Goal: Transaction & Acquisition: Purchase product/service

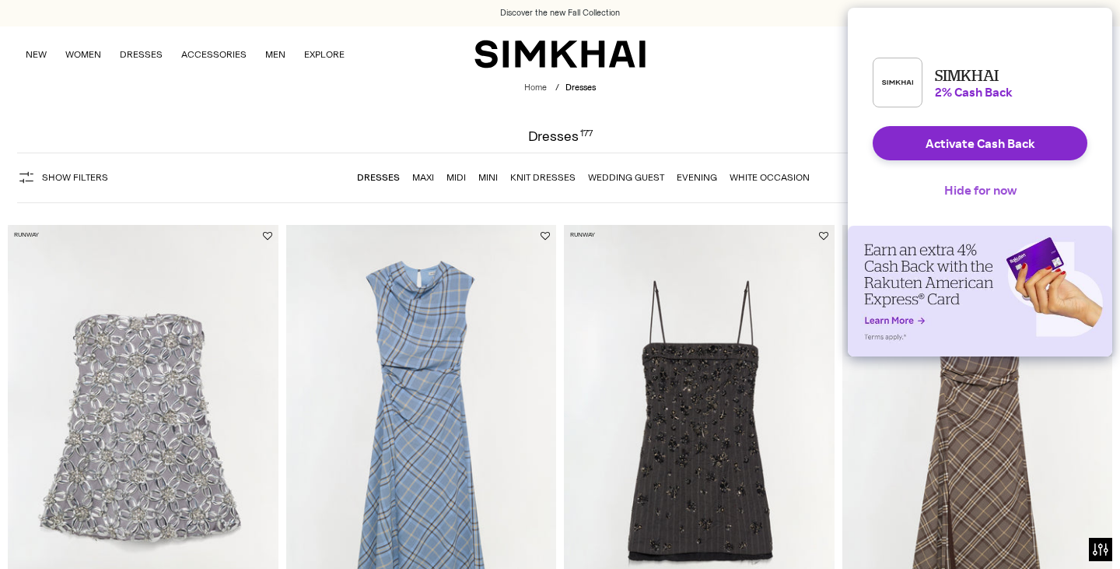
click at [1002, 205] on button "Hide for now" at bounding box center [980, 190] width 97 height 34
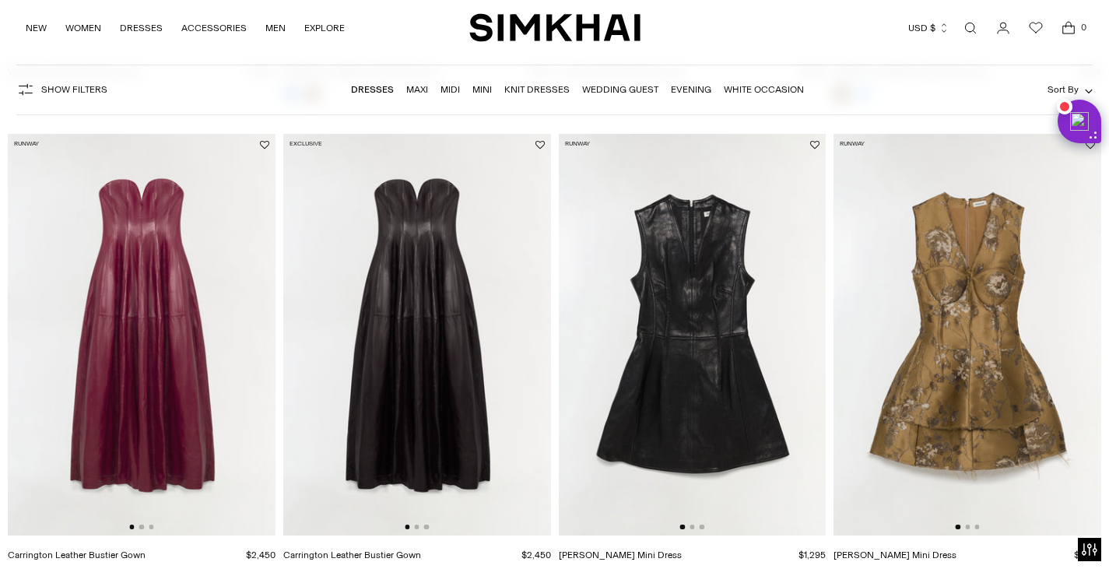
click at [1021, 274] on img at bounding box center [967, 334] width 268 height 401
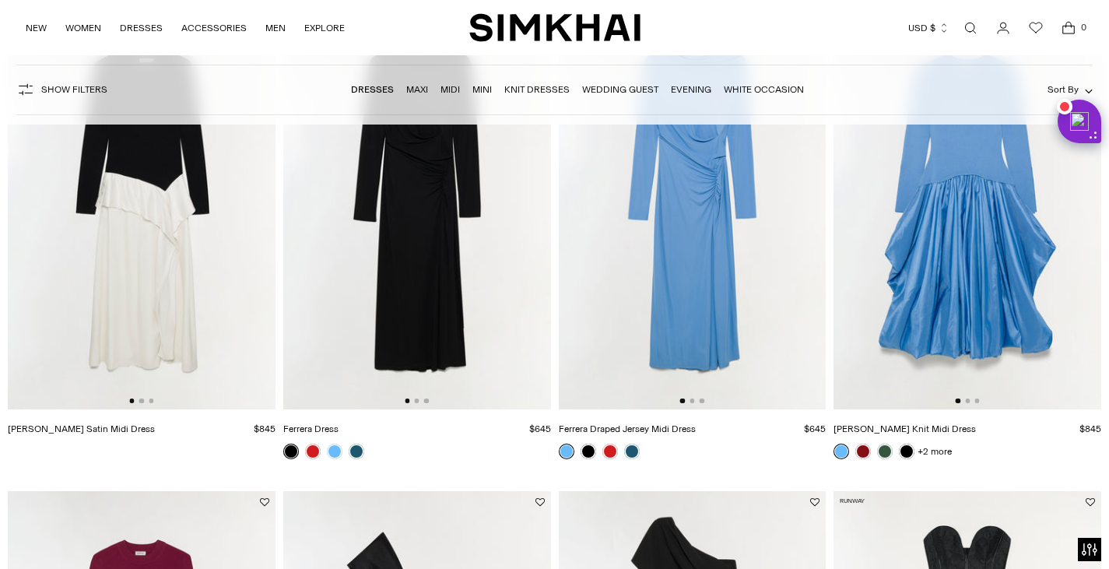
scroll to position [2029, 0]
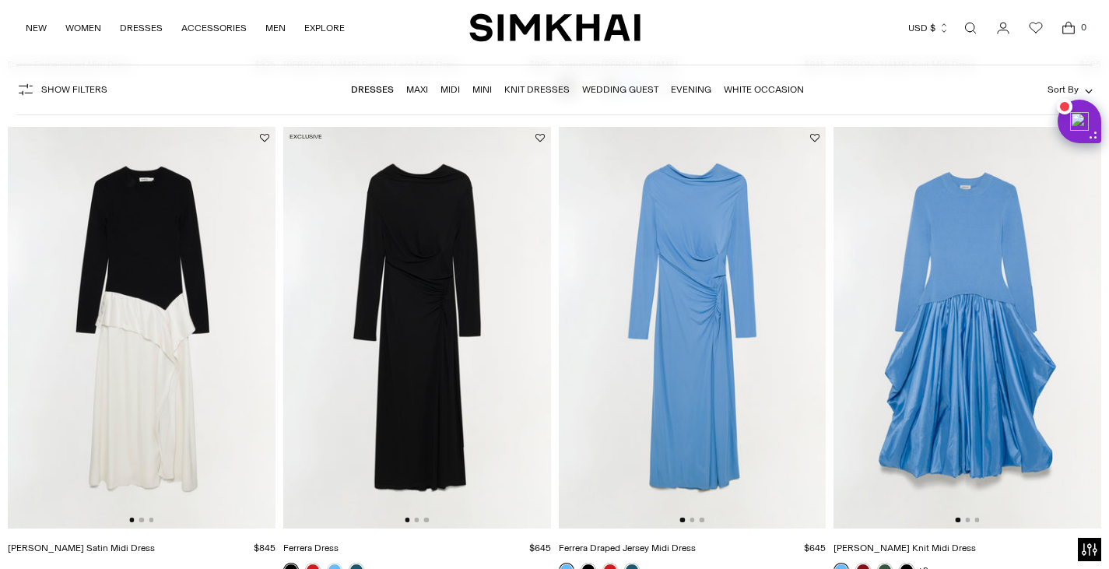
click at [458, 288] on img at bounding box center [417, 327] width 268 height 401
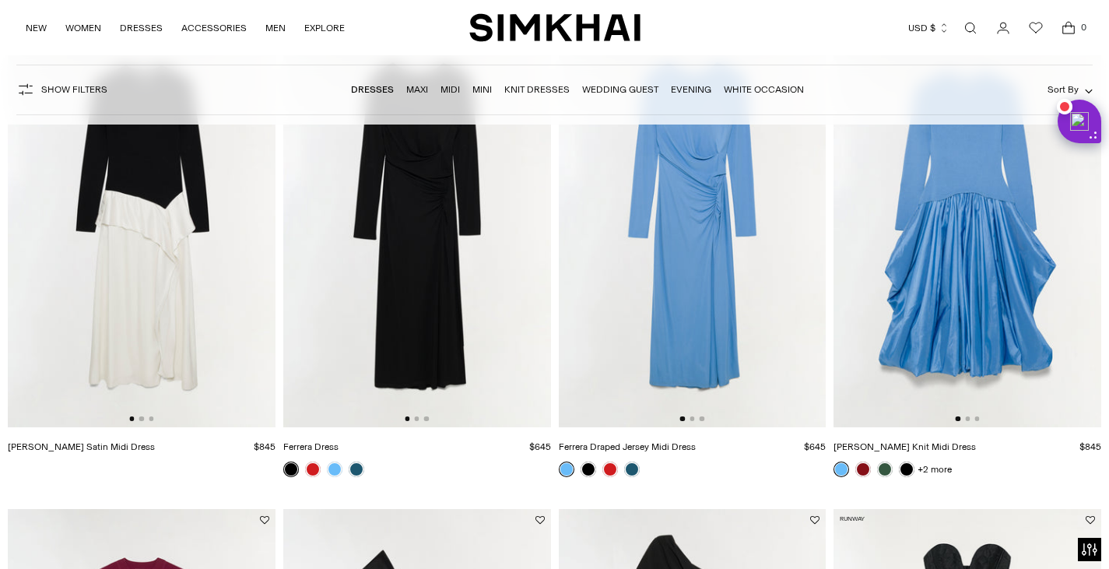
scroll to position [2131, 0]
click at [701, 252] on img at bounding box center [693, 225] width 268 height 401
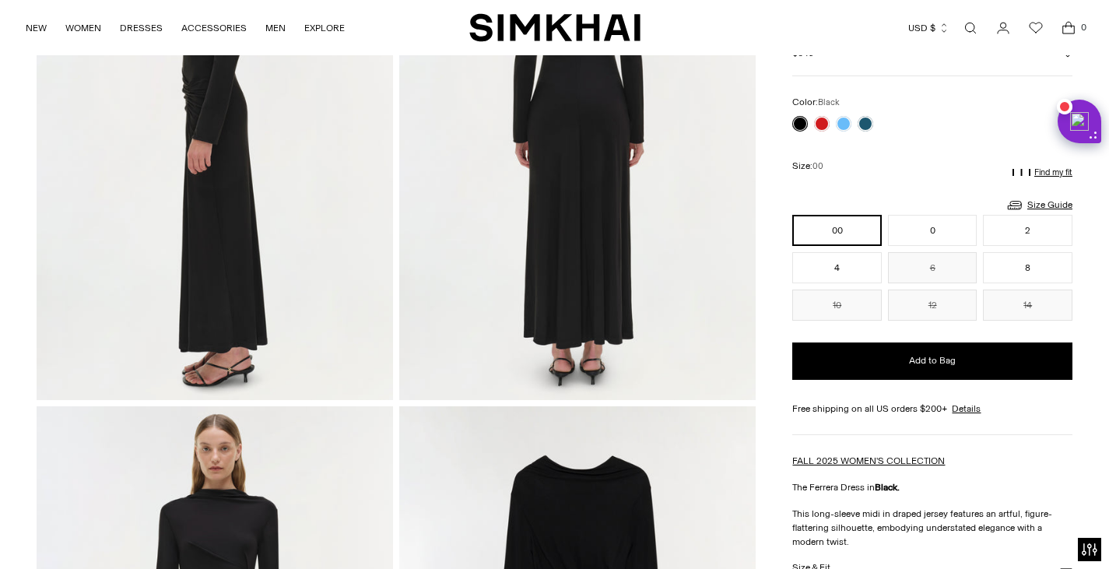
scroll to position [788, 0]
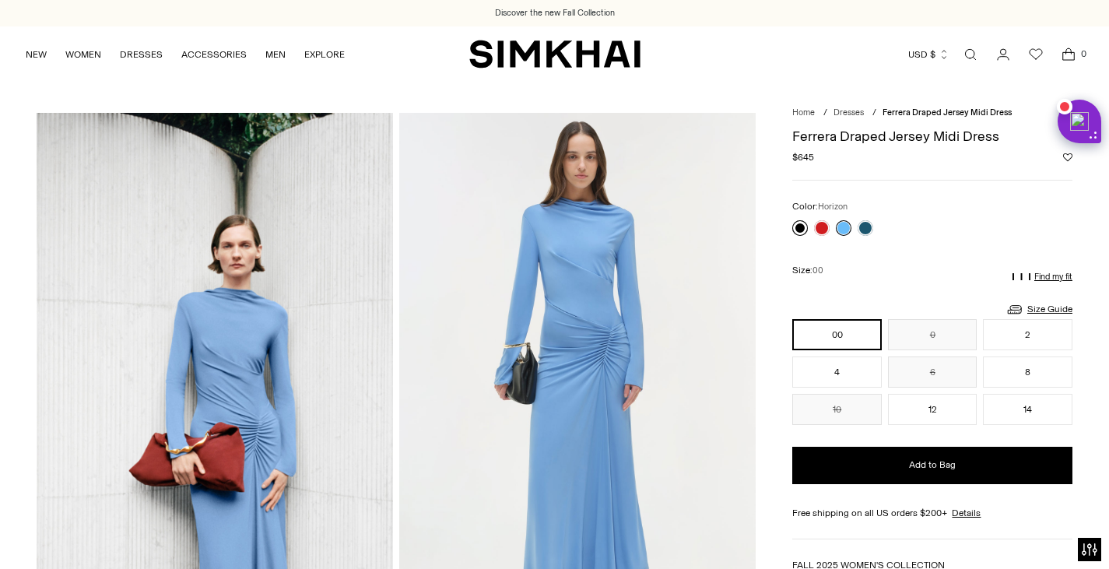
click at [801, 229] on link at bounding box center [800, 228] width 16 height 16
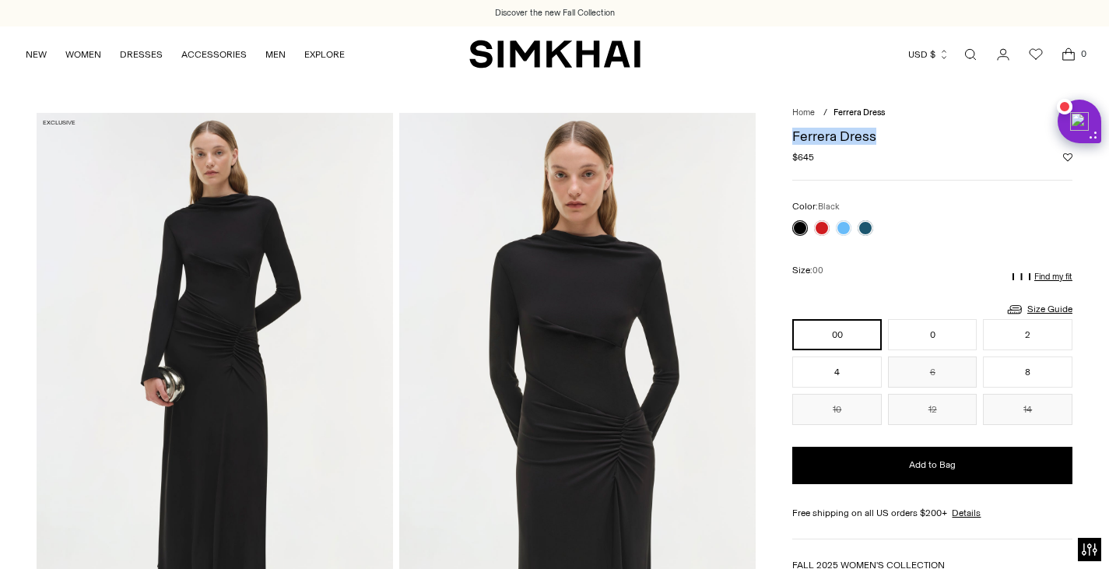
drag, startPoint x: 885, startPoint y: 137, endPoint x: 793, endPoint y: 142, distance: 92.0
click at [793, 142] on h1 "Ferrera Dress" at bounding box center [932, 136] width 280 height 14
copy h1 "Ferrera Dress"
